Goal: Check status: Check status

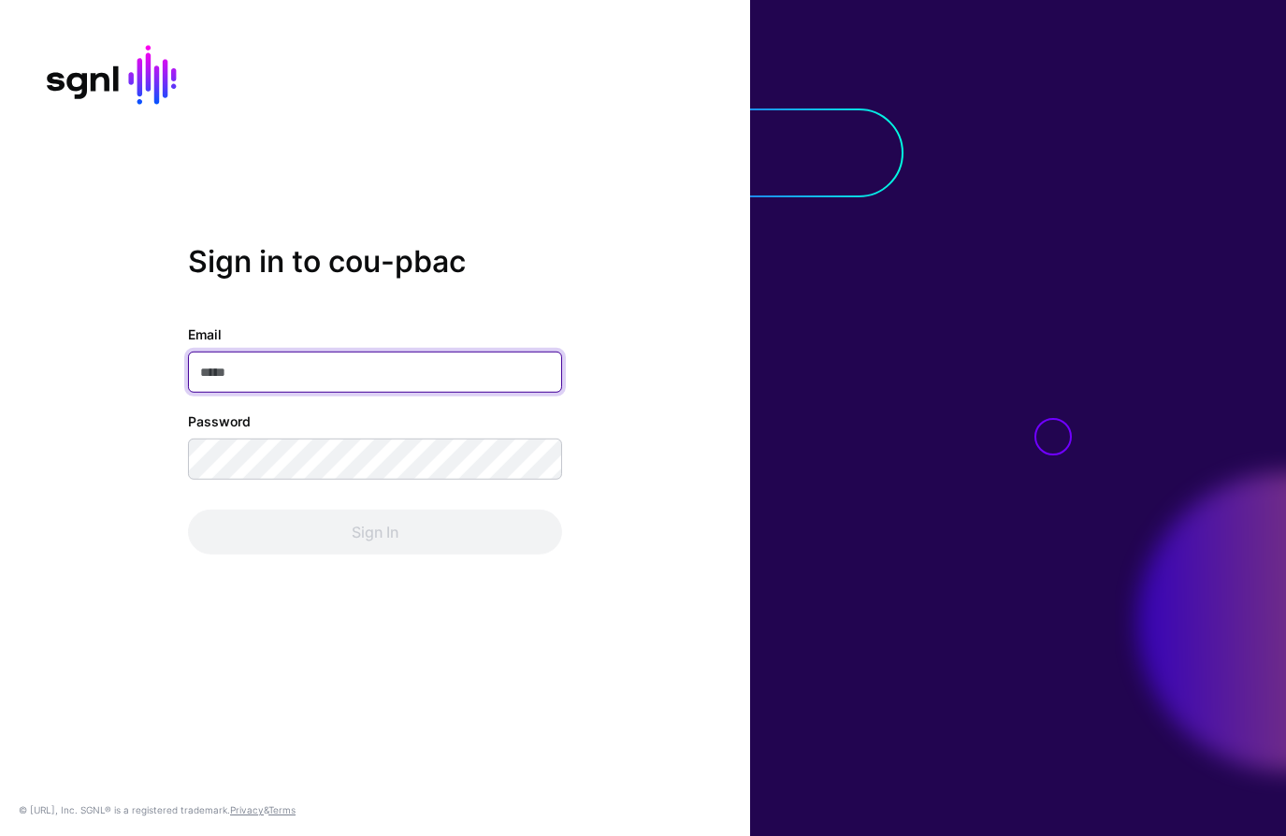
click at [0, 835] on com-1password-button at bounding box center [0, 836] width 0 height 0
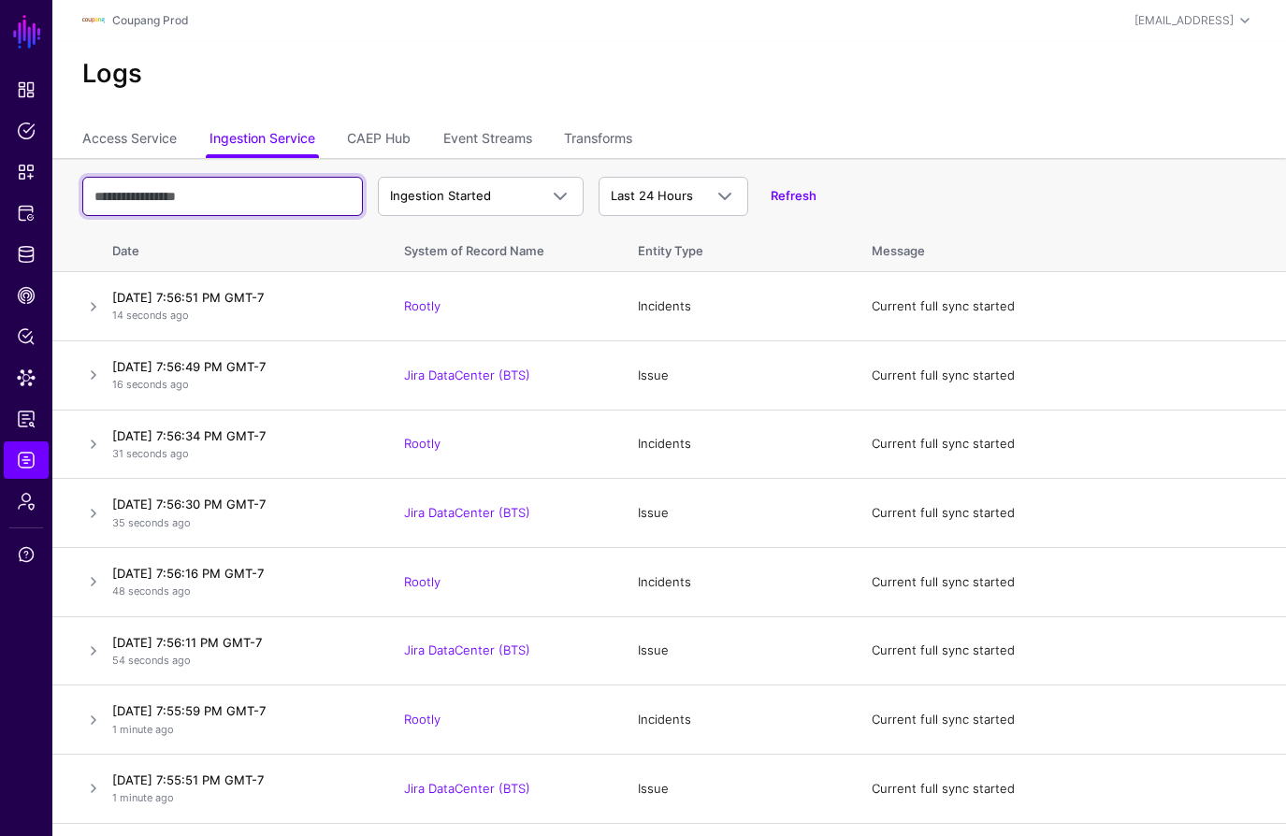
click at [298, 204] on input "text" at bounding box center [222, 196] width 281 height 39
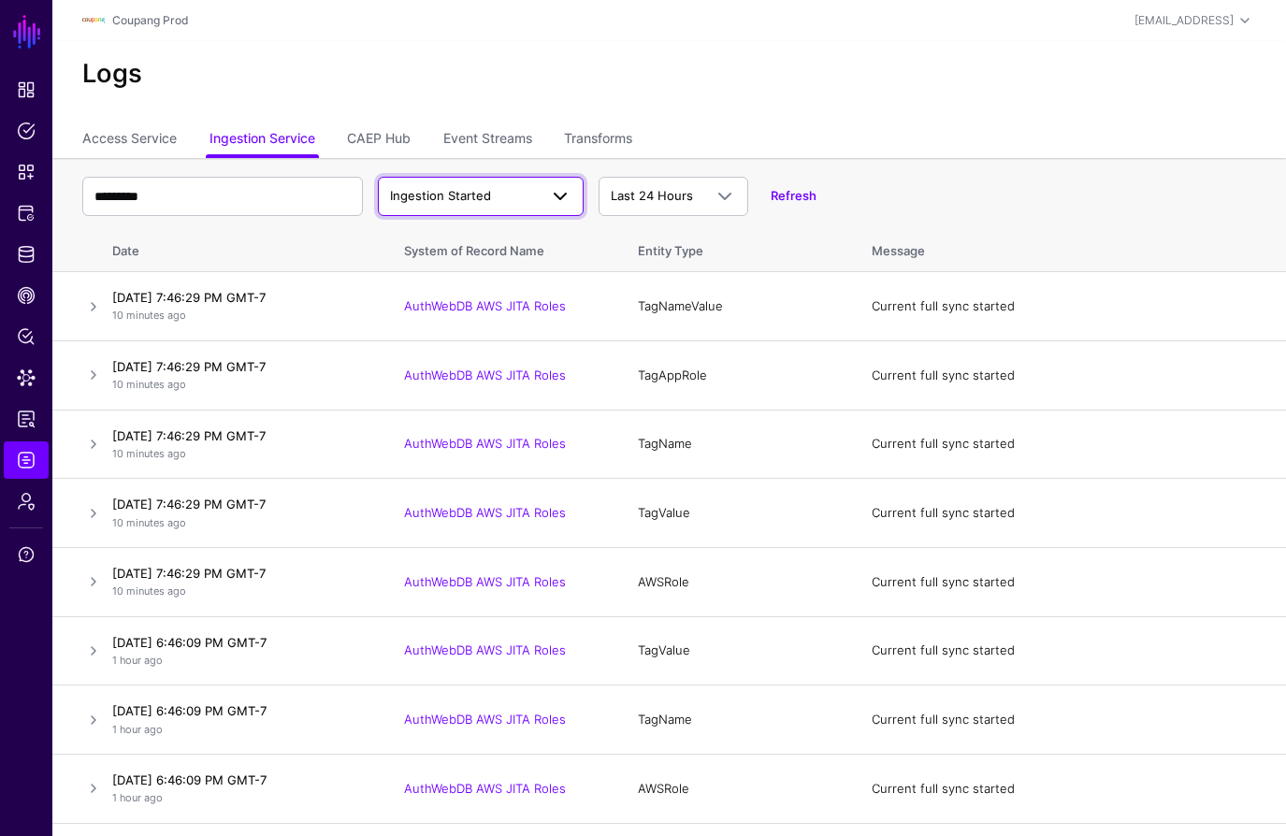
click at [442, 190] on span "Ingestion Started" at bounding box center [440, 195] width 101 height 15
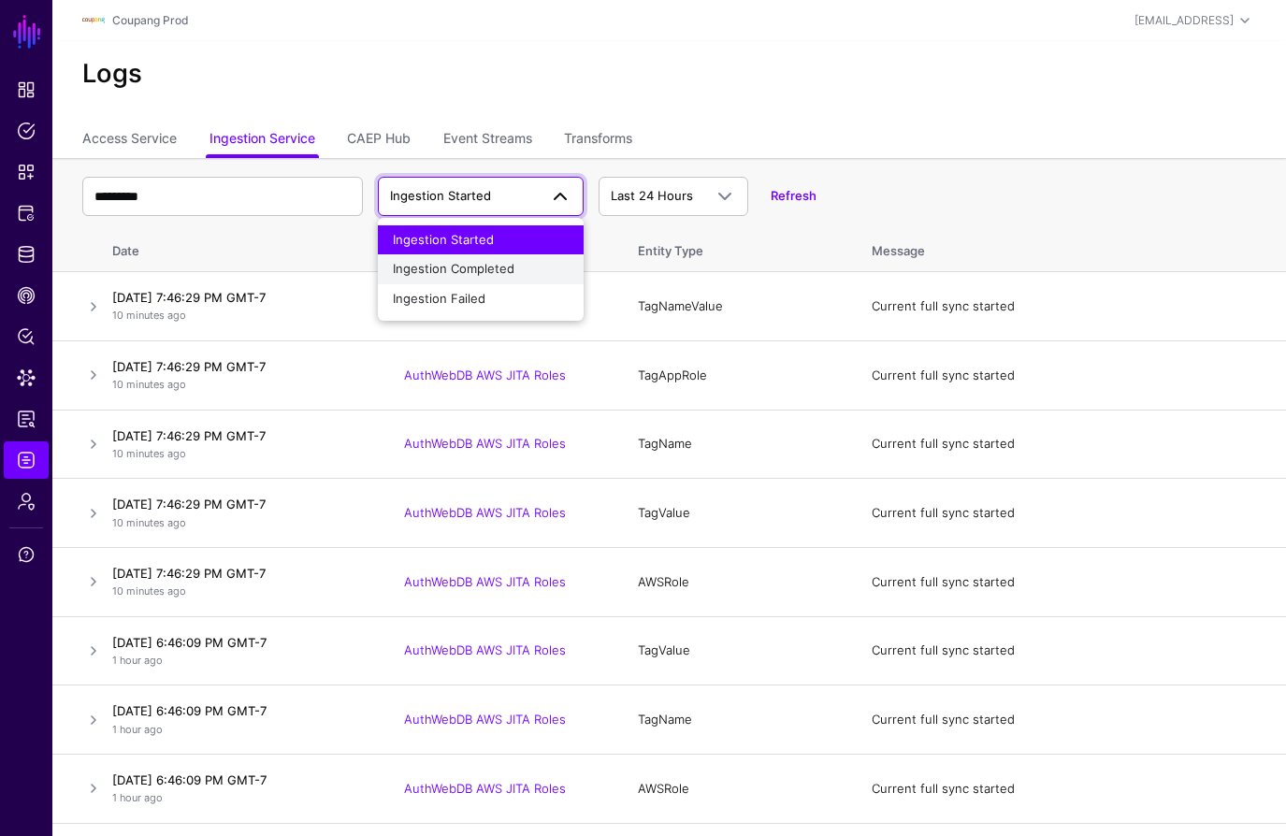
click at [457, 261] on span "Ingestion Completed" at bounding box center [454, 268] width 122 height 15
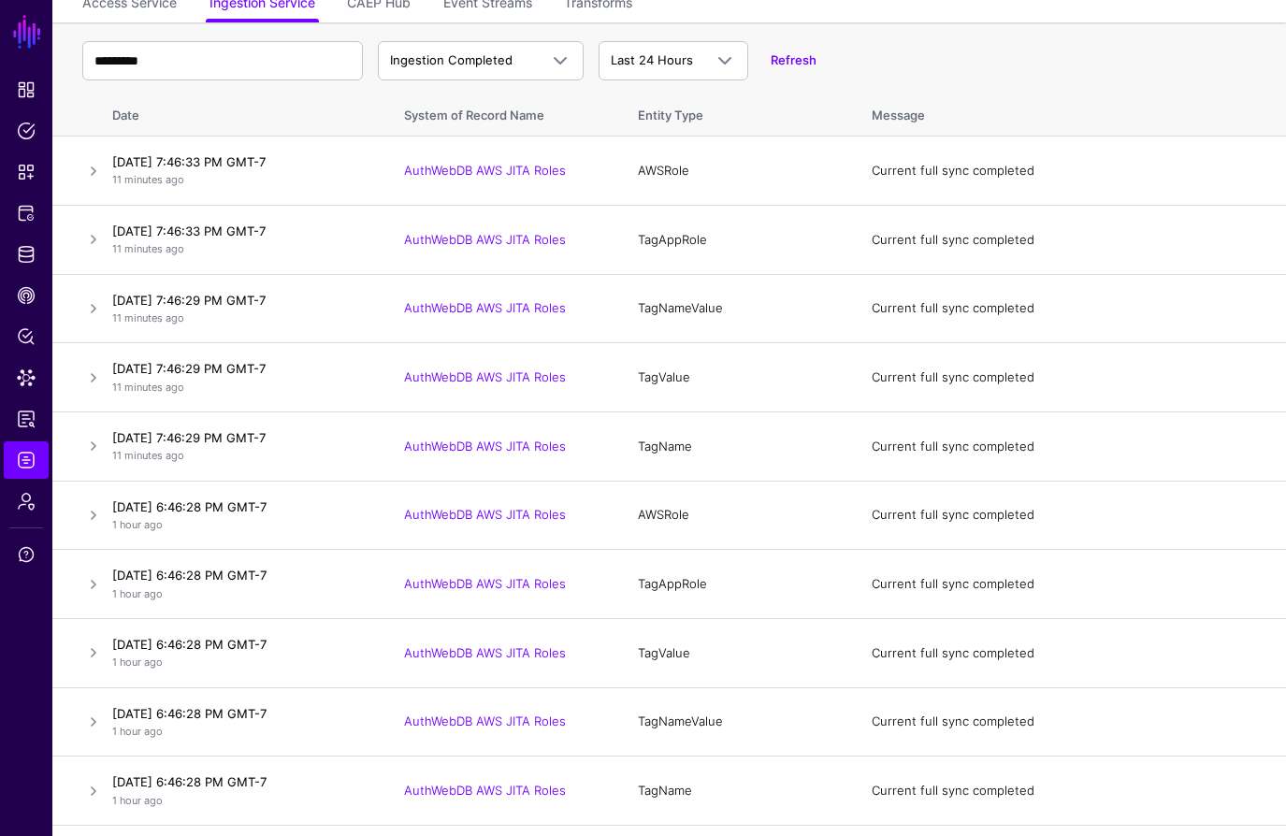
scroll to position [116, 0]
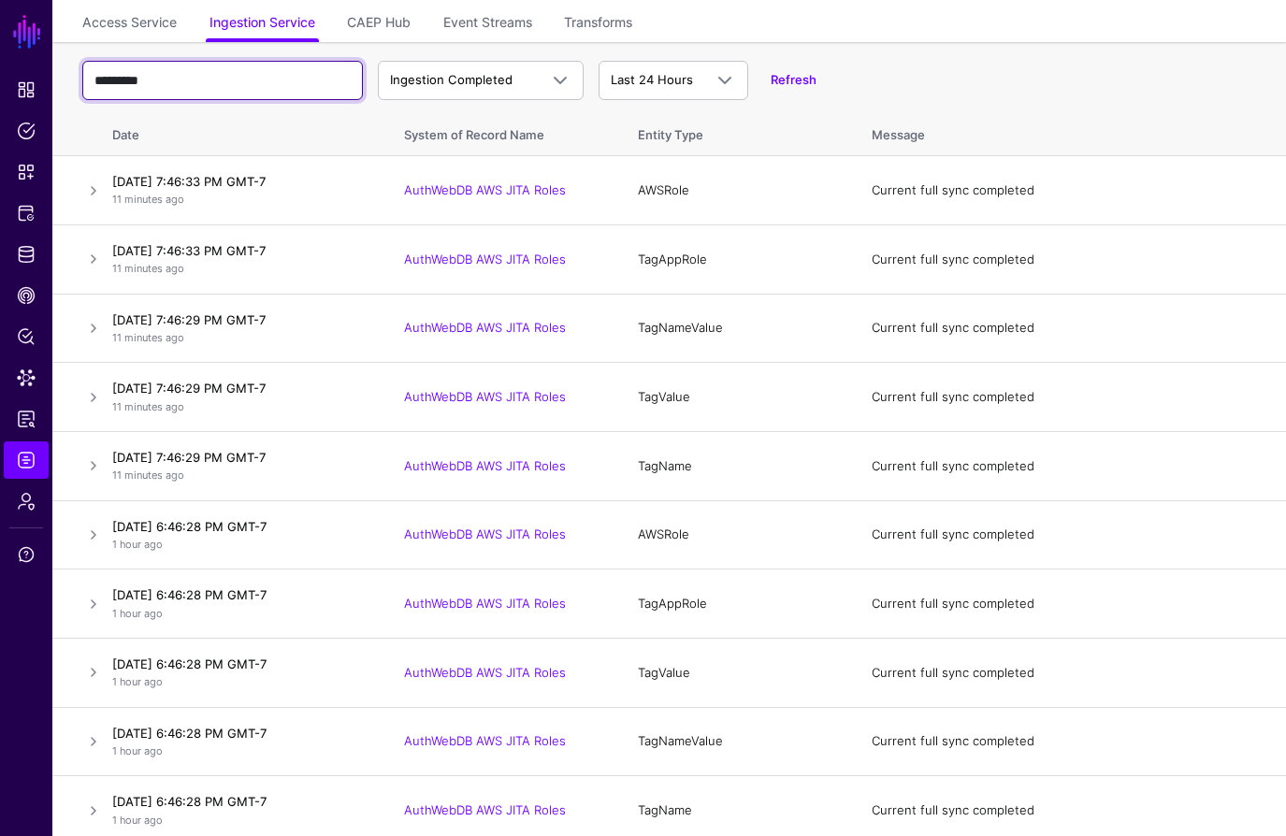
click at [232, 80] on input "*********" at bounding box center [222, 80] width 281 height 39
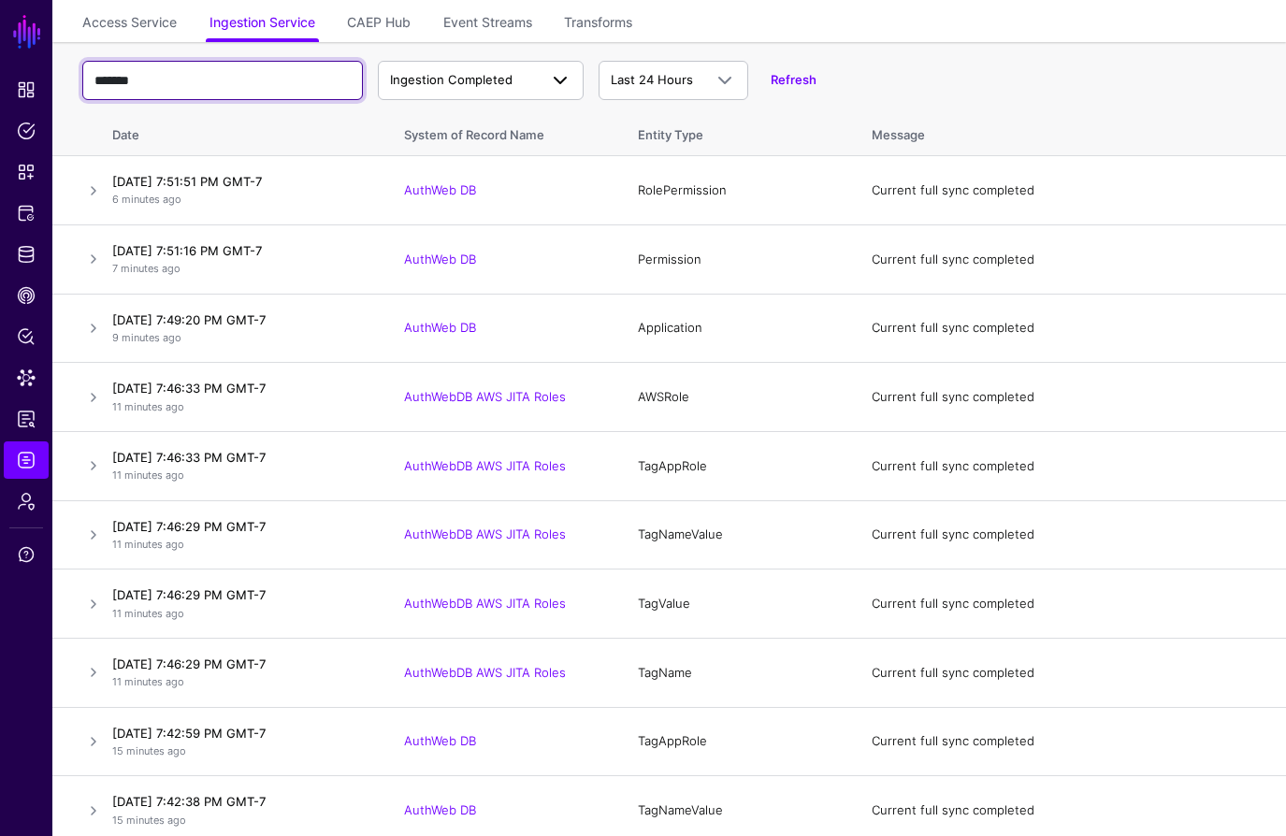
type input "*******"
click at [536, 80] on span "Ingestion Completed" at bounding box center [464, 80] width 148 height 19
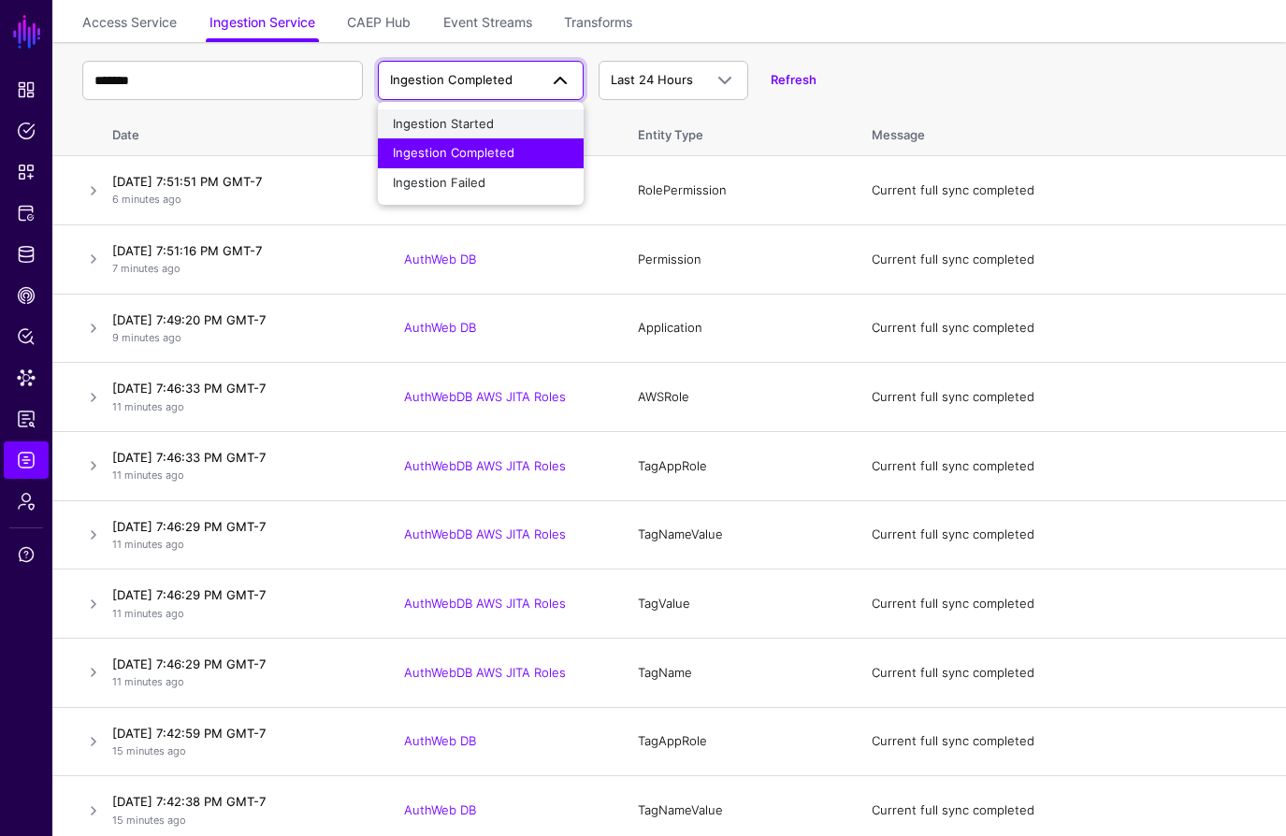
click at [512, 119] on div "Ingestion Started" at bounding box center [481, 124] width 176 height 19
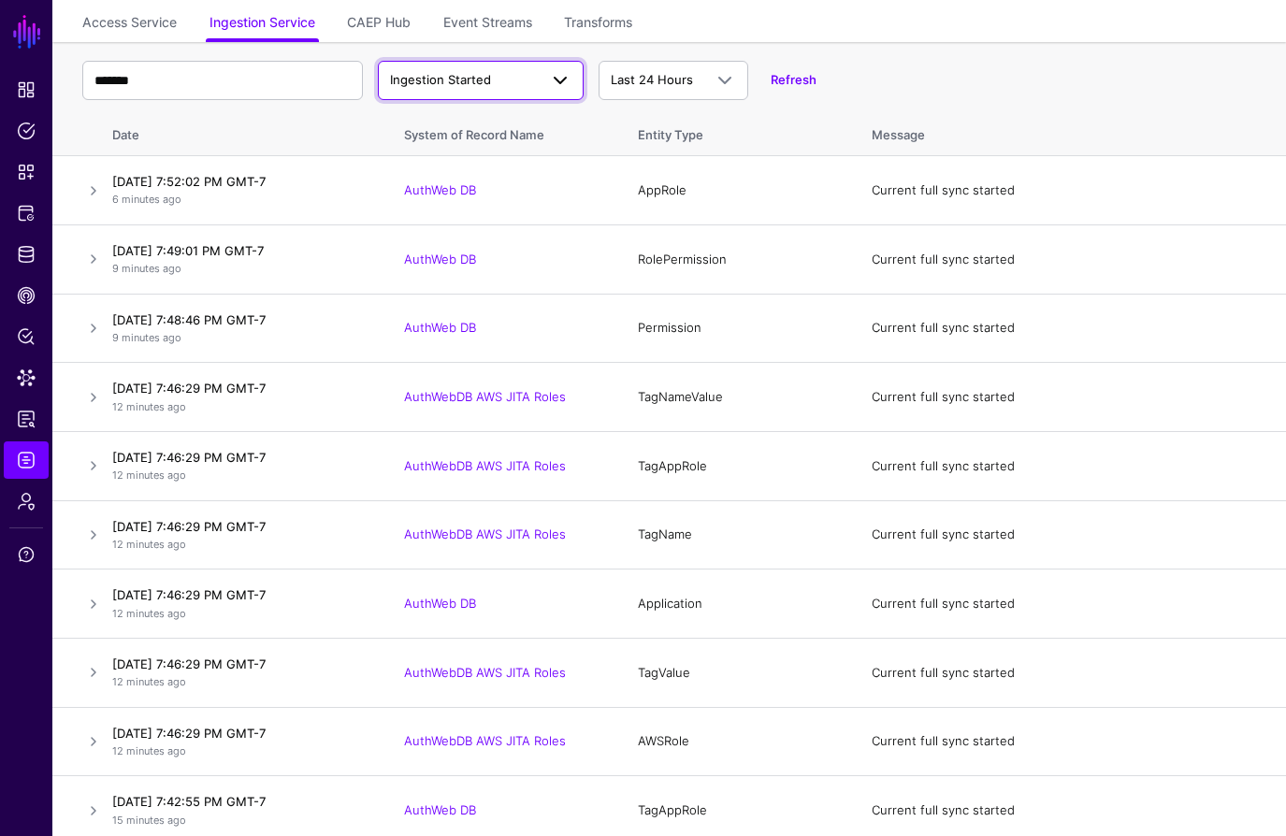
click at [538, 81] on span at bounding box center [555, 80] width 34 height 22
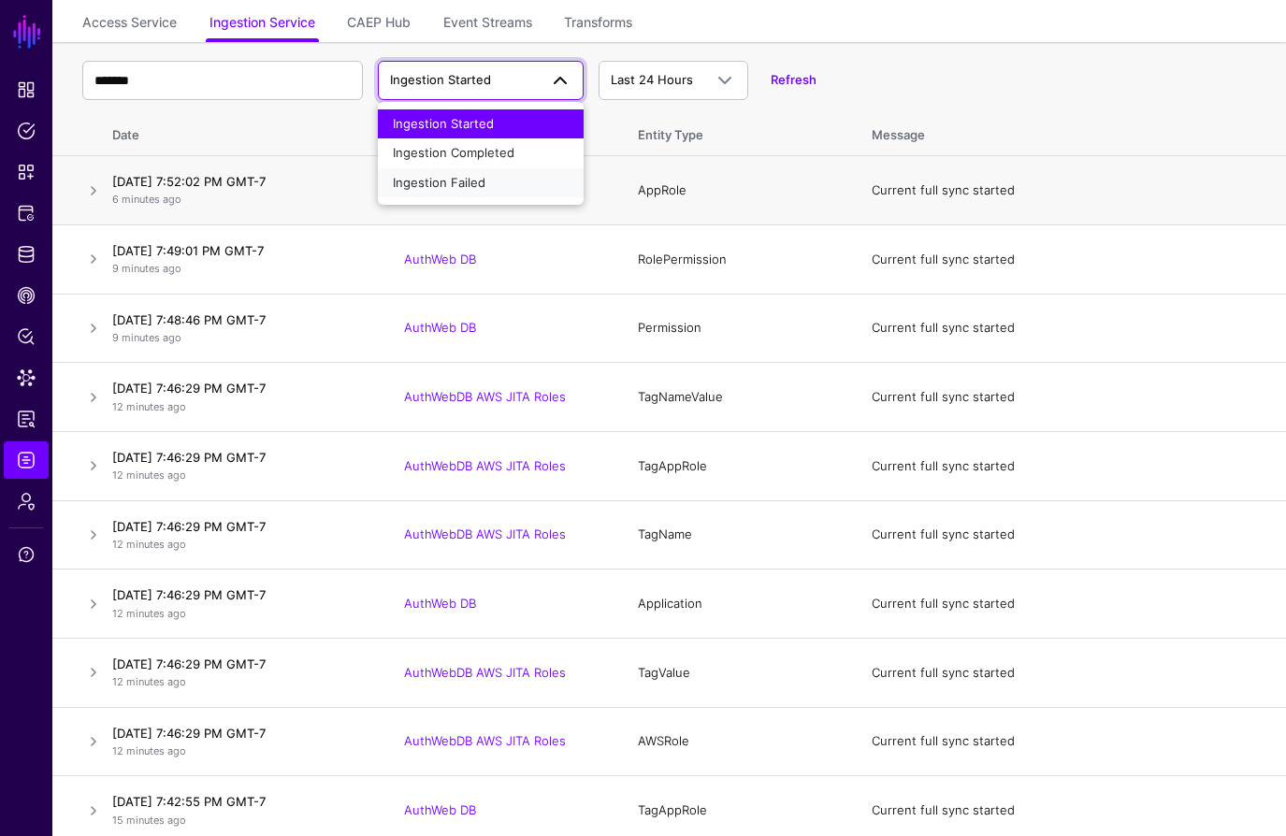
drag, startPoint x: 472, startPoint y: 180, endPoint x: 545, endPoint y: 182, distance: 73.0
click at [472, 180] on span "Ingestion Failed" at bounding box center [439, 182] width 93 height 15
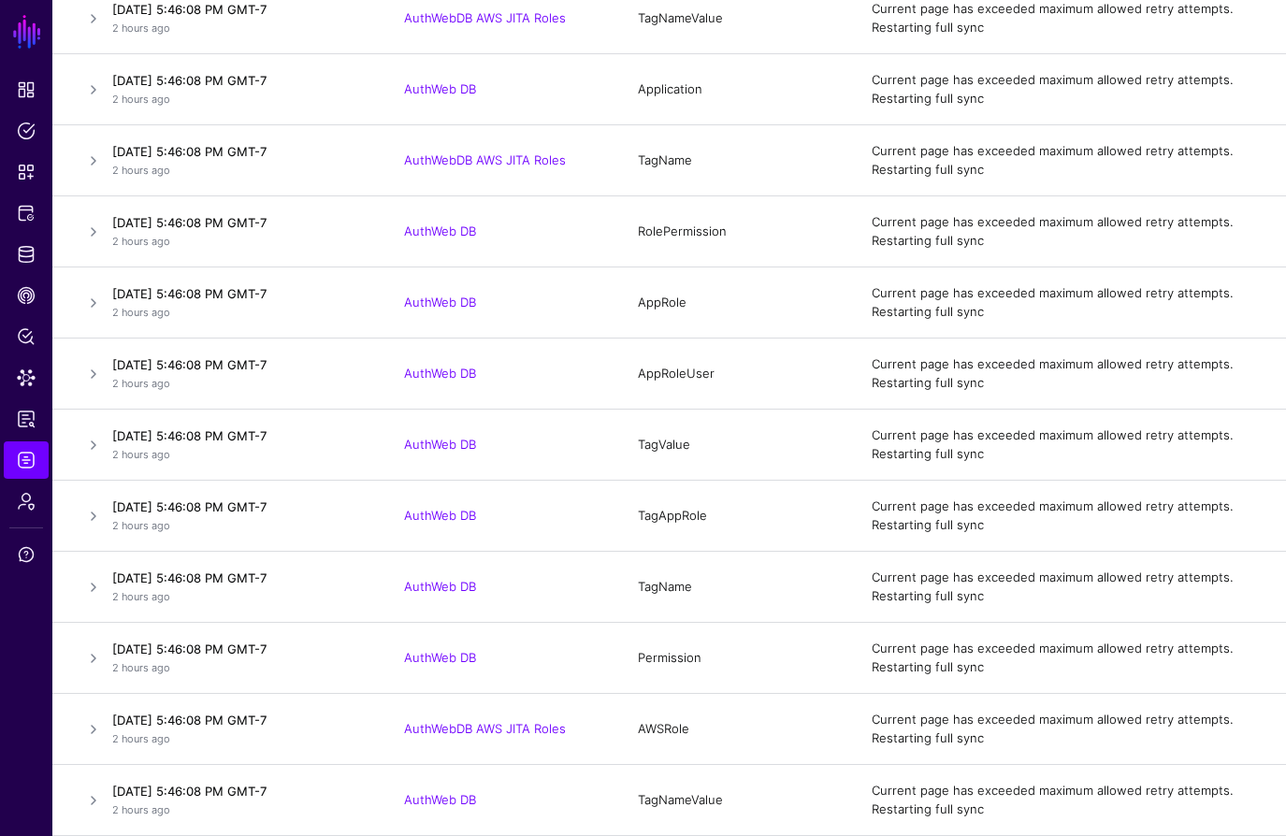
scroll to position [0, 0]
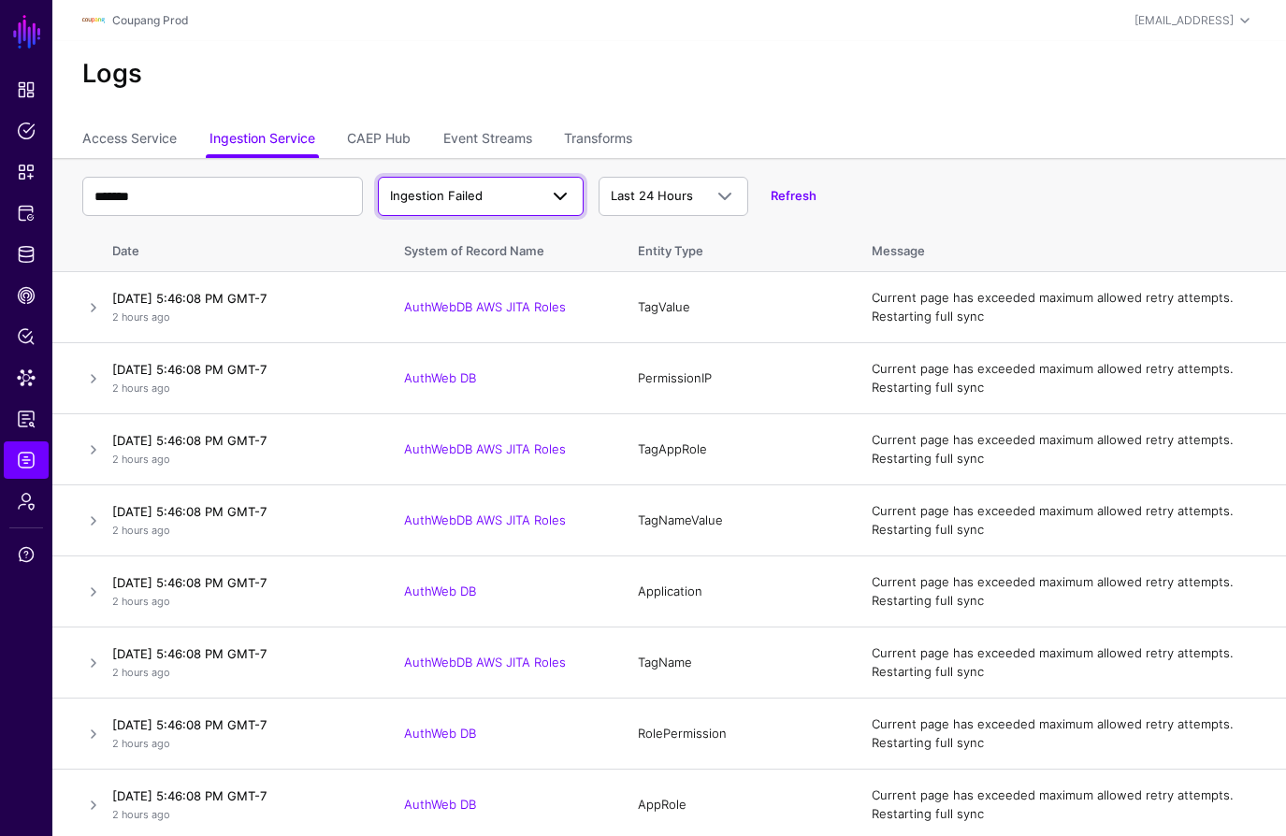
click at [449, 202] on span "Ingestion Failed" at bounding box center [436, 195] width 93 height 15
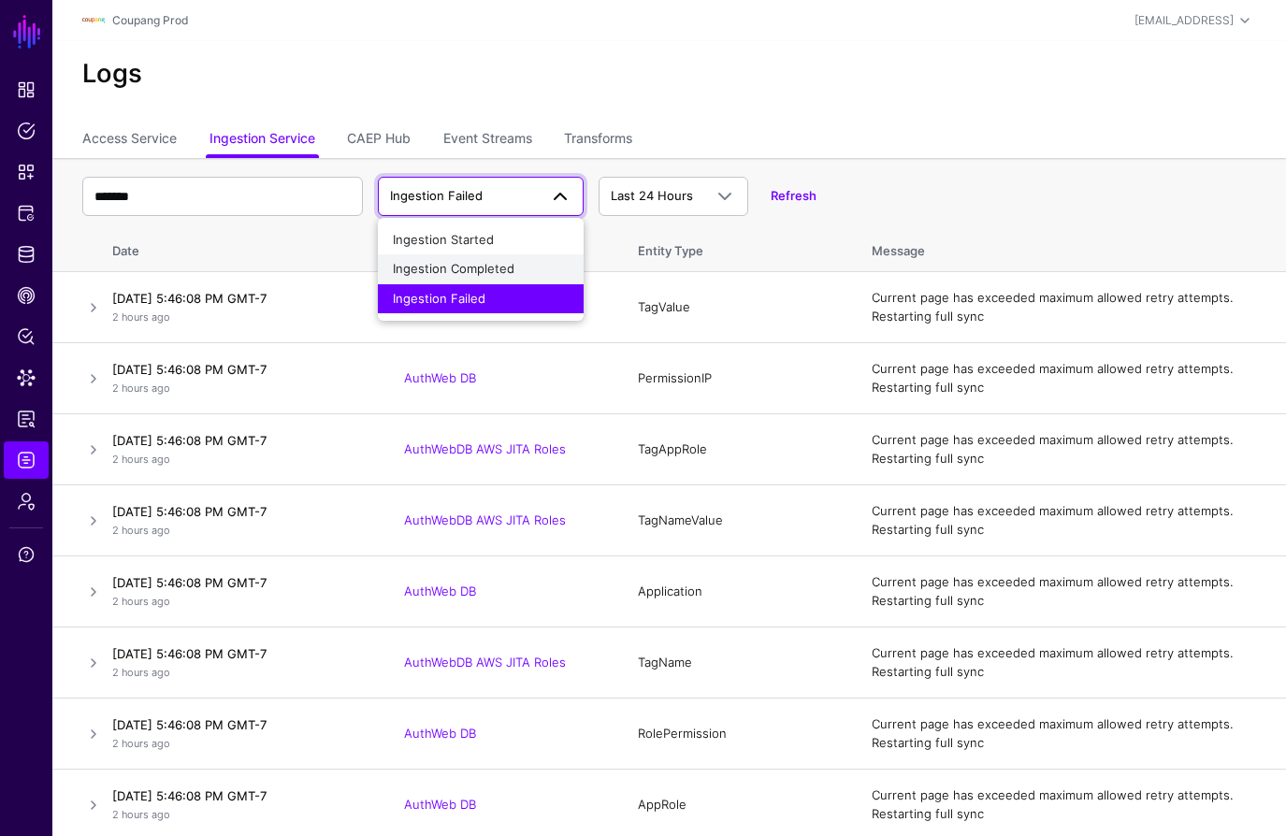
click at [444, 270] on span "Ingestion Completed" at bounding box center [454, 268] width 122 height 15
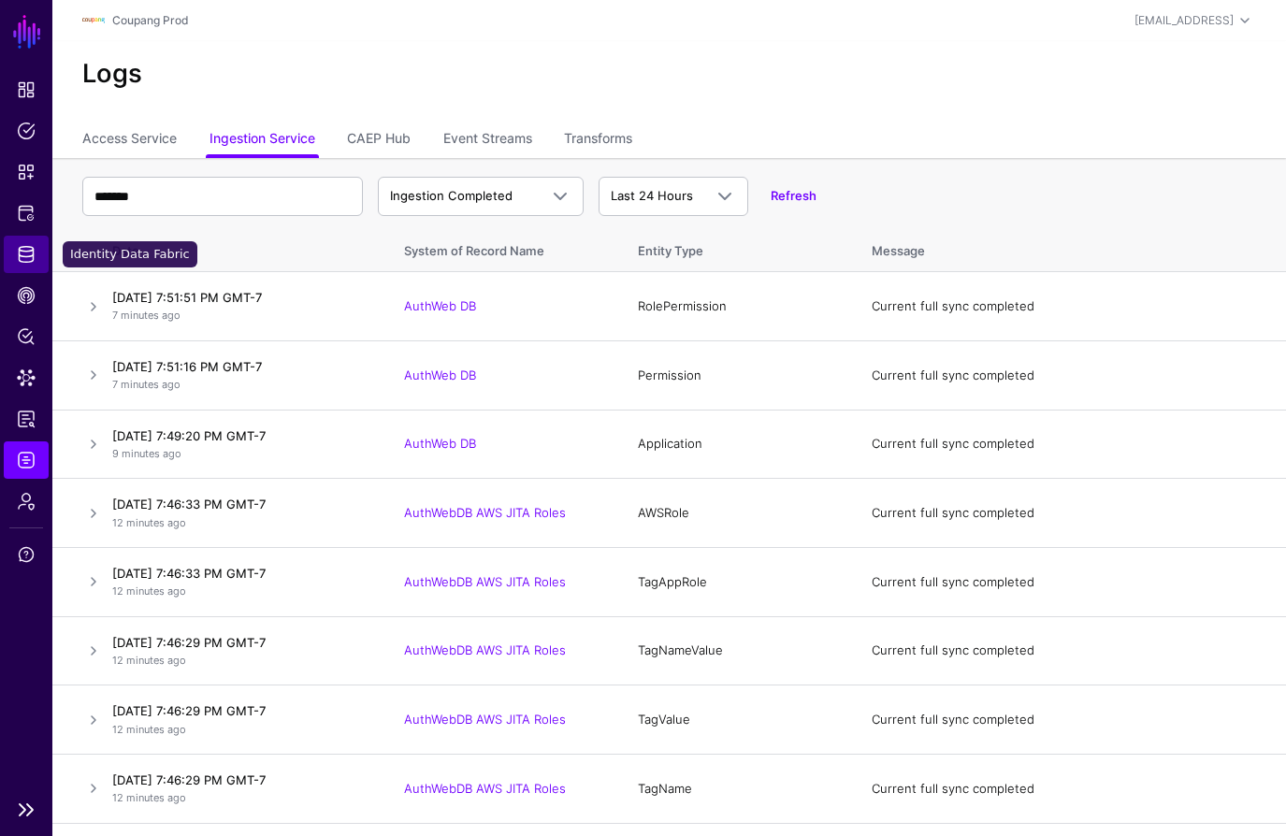
click at [25, 254] on span "Identity Data Fabric" at bounding box center [26, 254] width 19 height 19
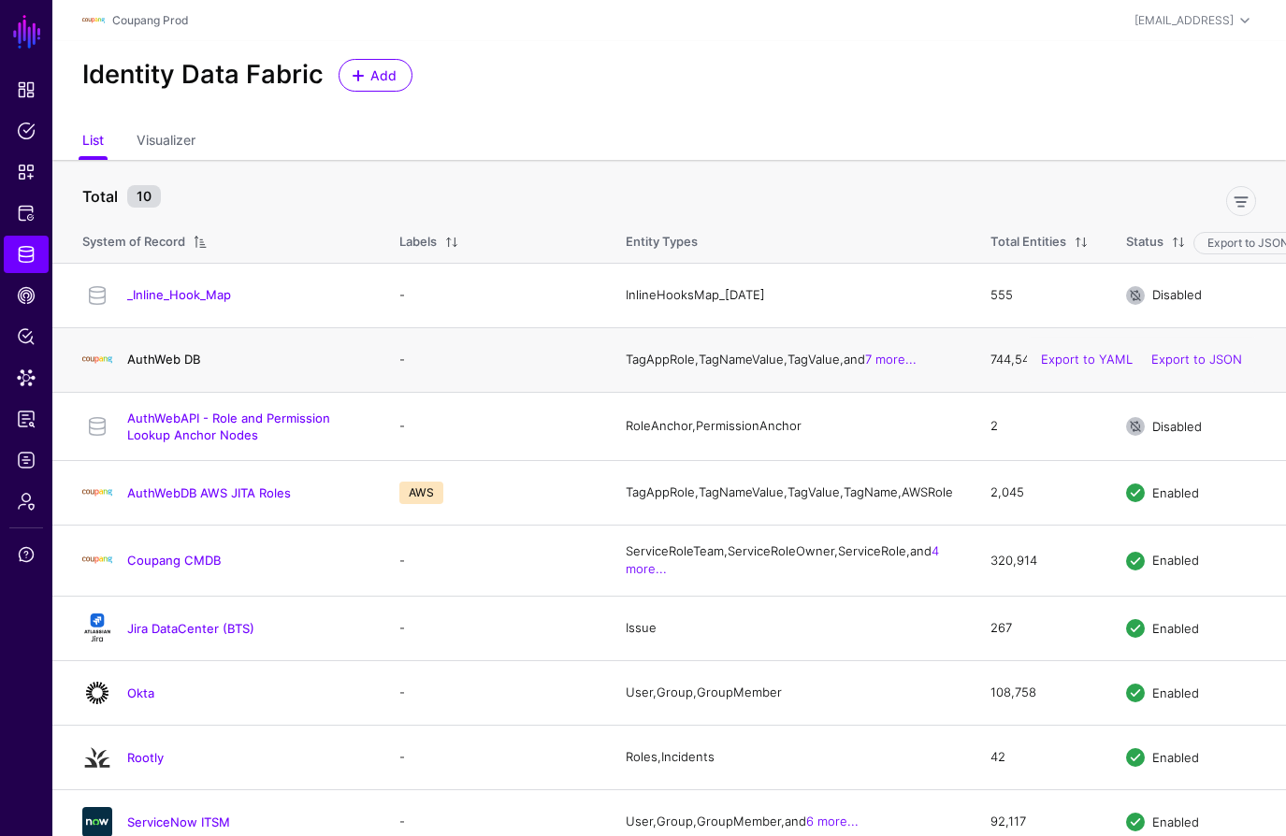
click at [159, 361] on link "AuthWeb DB" at bounding box center [163, 359] width 73 height 15
